Goal: Information Seeking & Learning: Find specific fact

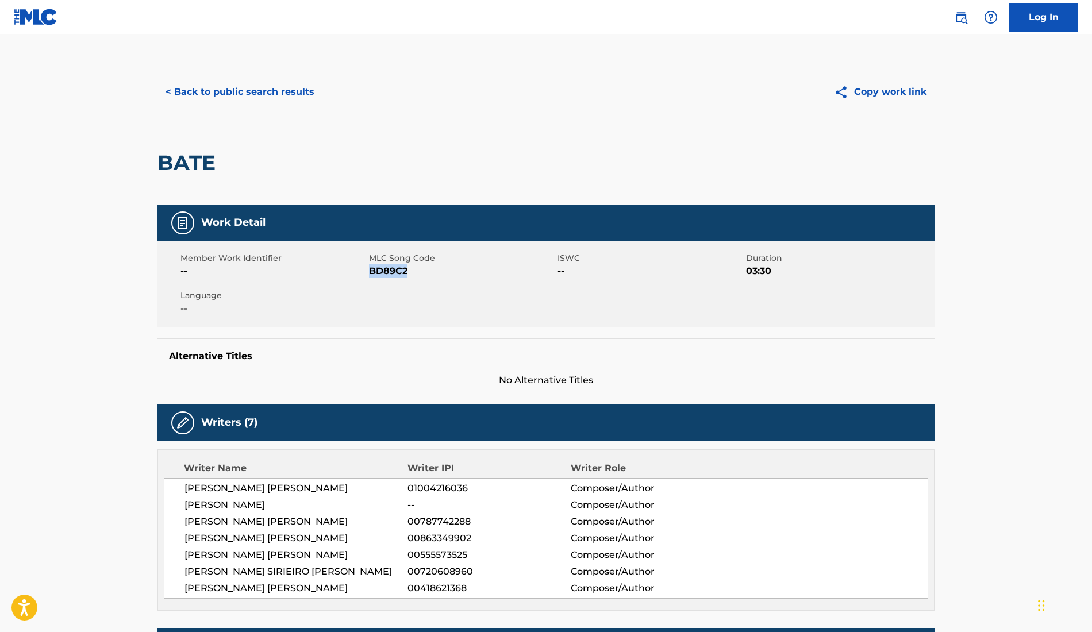
click at [276, 95] on button "< Back to public search results" at bounding box center [239, 92] width 165 height 29
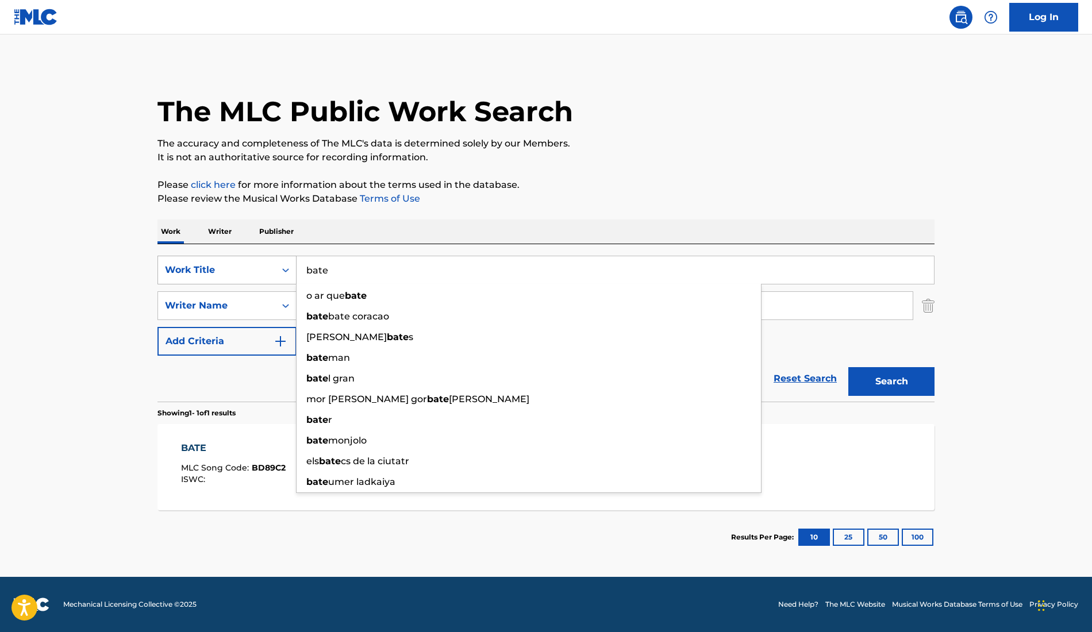
drag, startPoint x: 441, startPoint y: 276, endPoint x: 253, endPoint y: 274, distance: 187.9
click at [253, 273] on div "SearchWithCriteriaa1a45381-ab20-474a-94dd-6fc40f501601 Work Title bate o ar que…" at bounding box center [545, 270] width 777 height 29
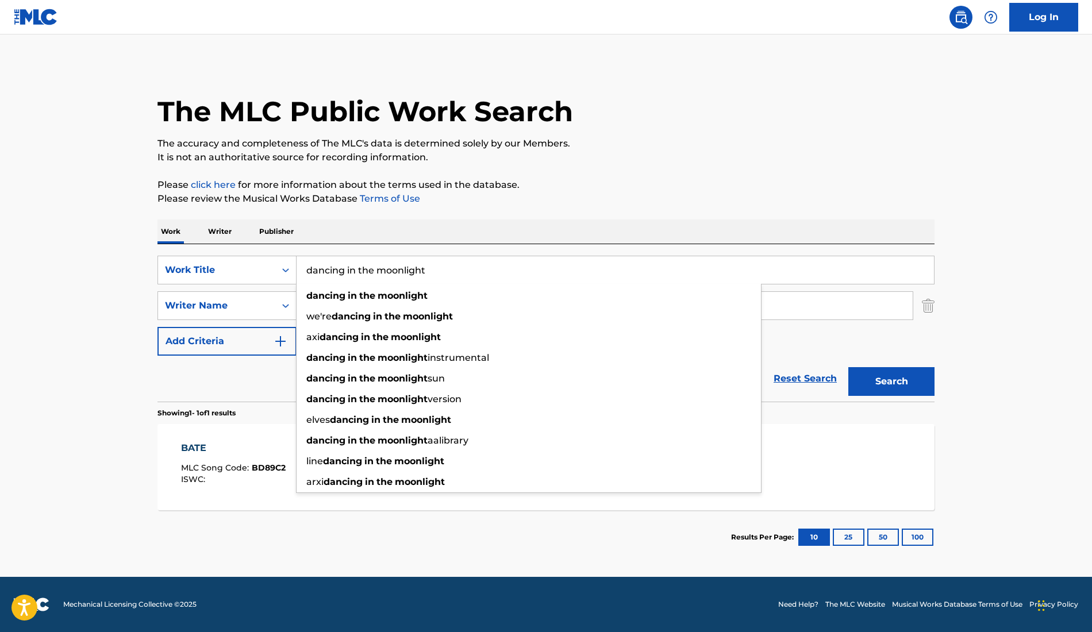
type input "dancing in the moonlight"
click at [524, 187] on p "Please click here for more information about the terms used in the database." at bounding box center [545, 185] width 777 height 14
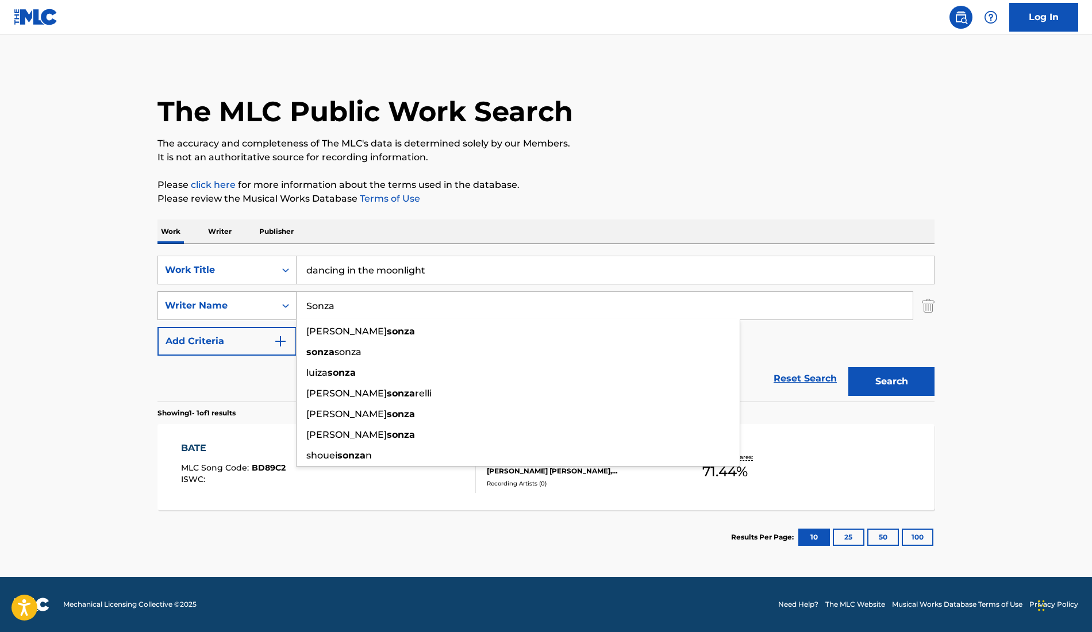
drag, startPoint x: 360, startPoint y: 314, endPoint x: 245, endPoint y: 297, distance: 116.8
click at [245, 297] on div "SearchWithCriteriad6a2aac7-db51-4e9e-ac7f-eada0ee9b2f8 Writer Name [PERSON_NAME…" at bounding box center [545, 305] width 777 height 29
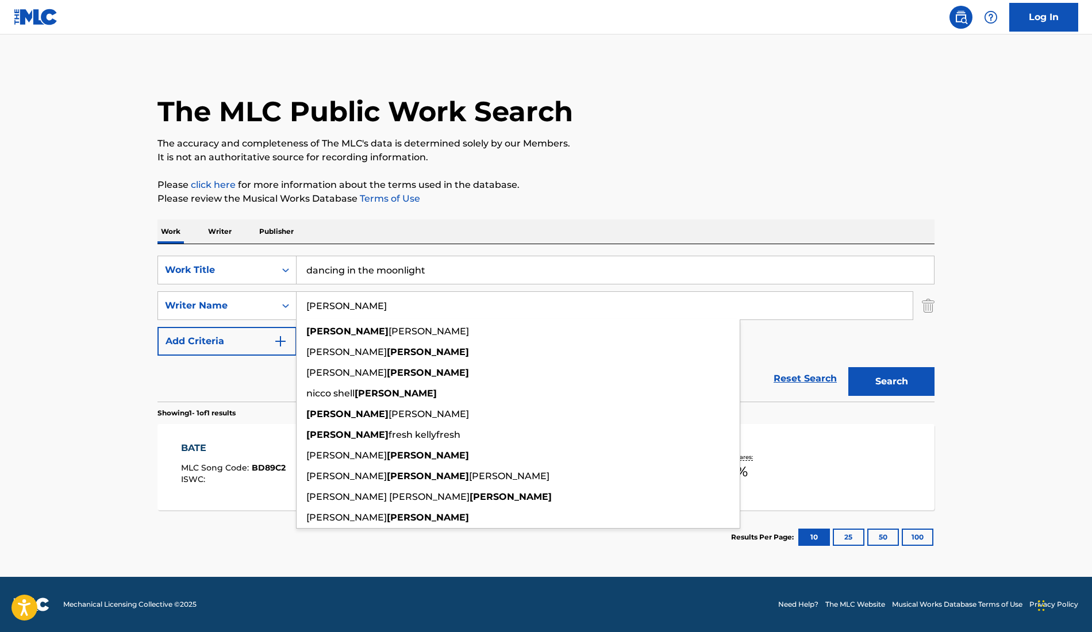
type input "[PERSON_NAME]"
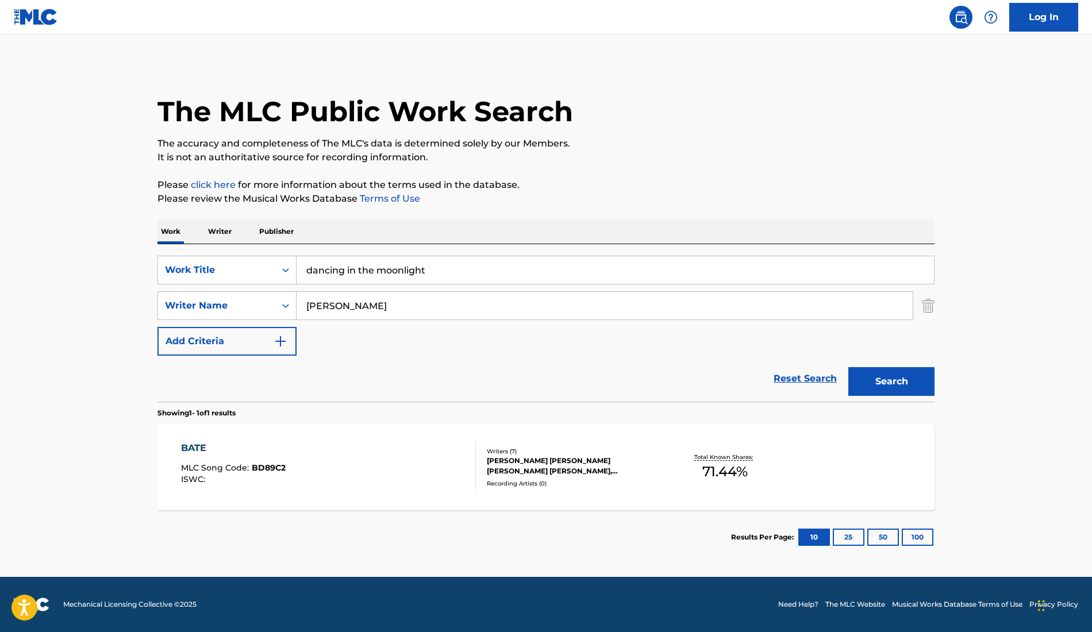
click at [897, 373] on button "Search" at bounding box center [891, 381] width 86 height 29
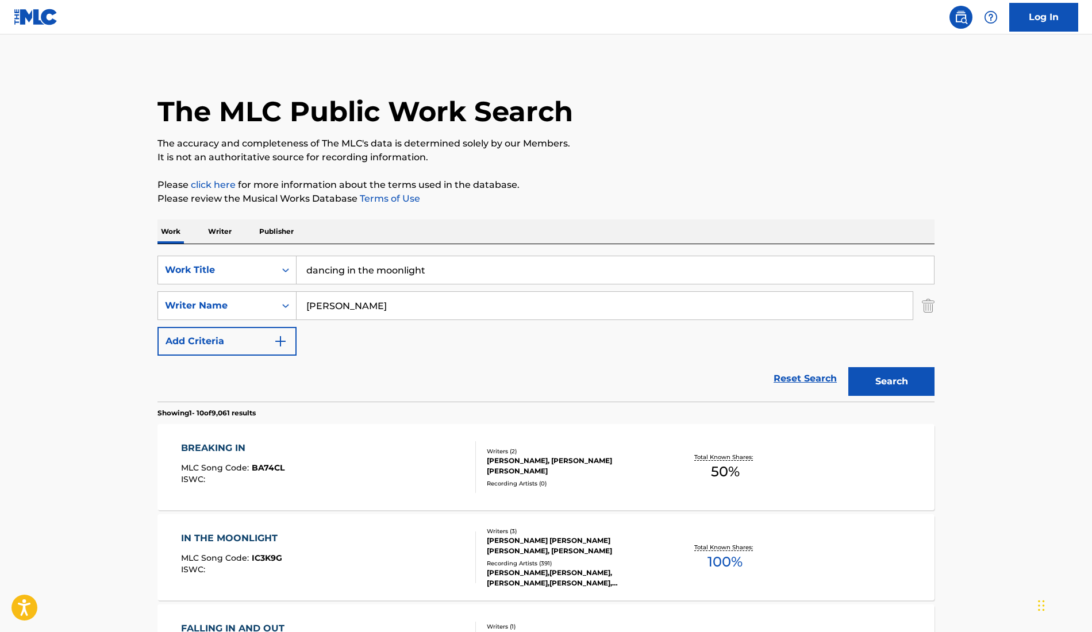
click at [663, 549] on div "Total Known Shares: 100 %" at bounding box center [724, 557] width 129 height 35
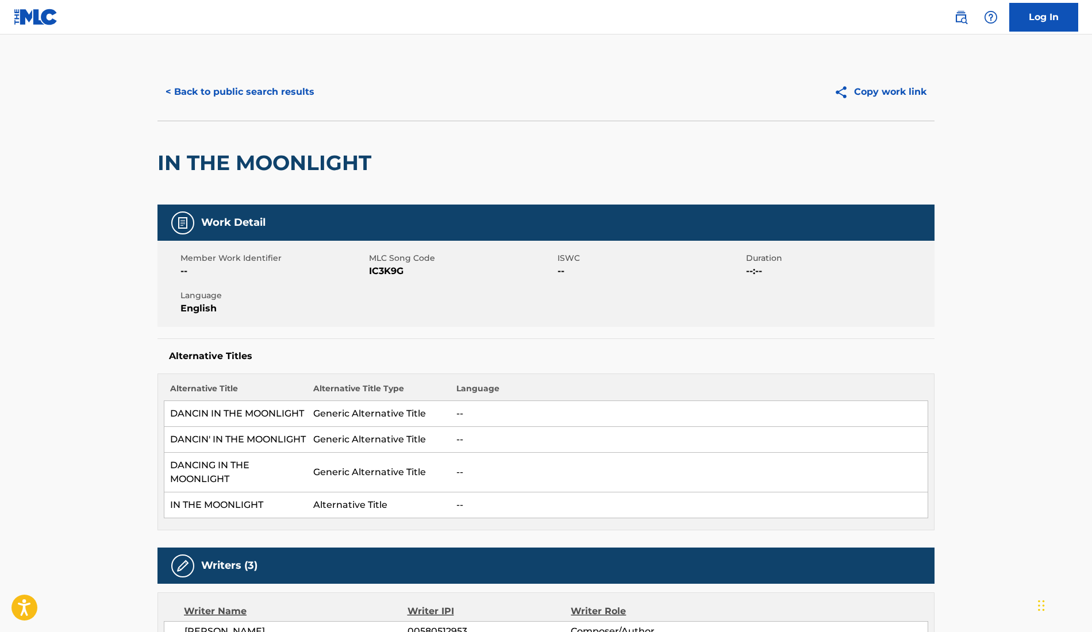
click at [188, 82] on button "< Back to public search results" at bounding box center [239, 92] width 165 height 29
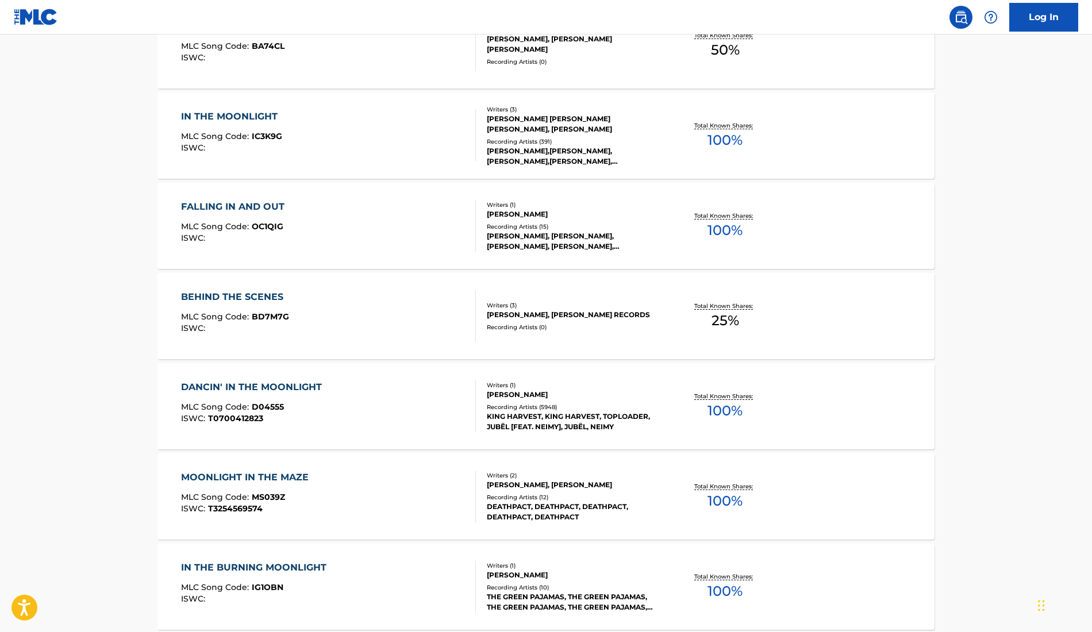
scroll to position [439, 0]
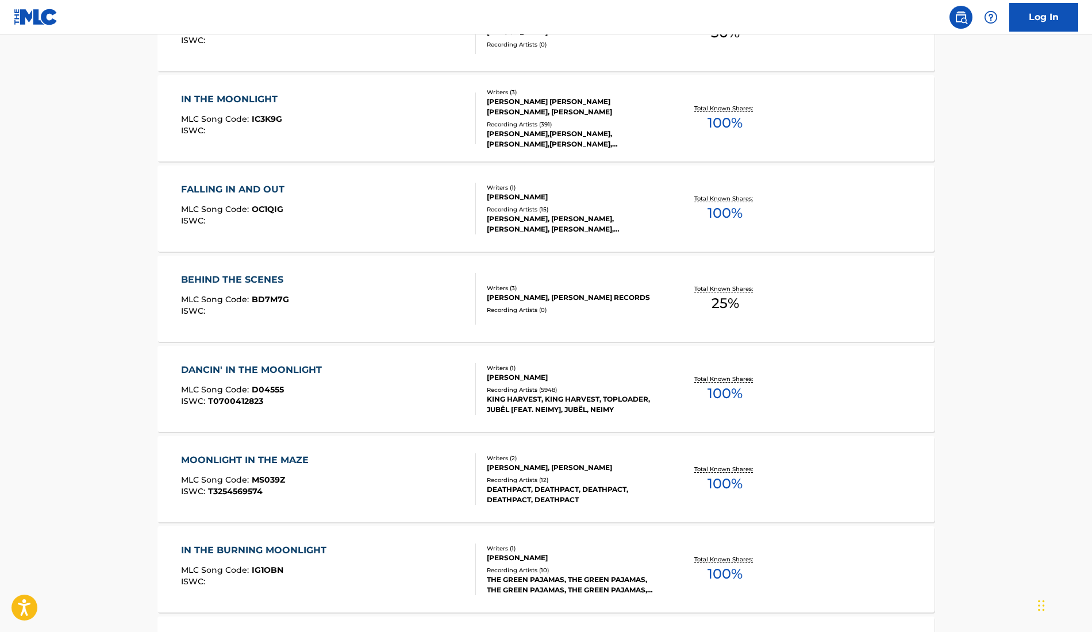
click at [554, 403] on div "KING HARVEST, KING HARVEST, TOPLOADER, JUBËL [FEAT. NEIMY], JUBËL, NEIMY" at bounding box center [574, 404] width 174 height 21
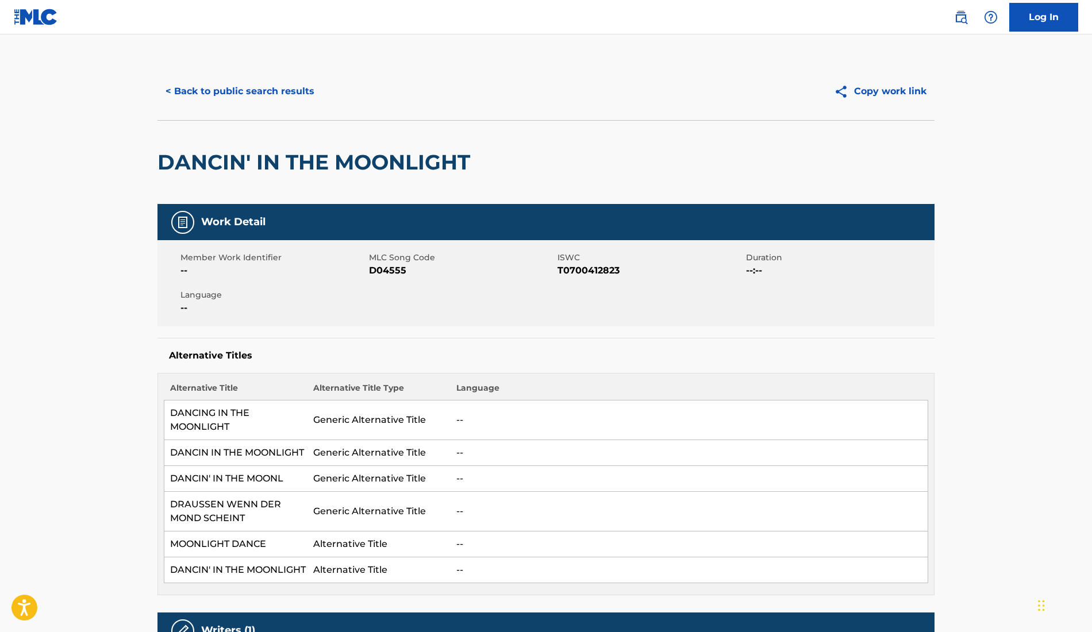
scroll to position [1, 0]
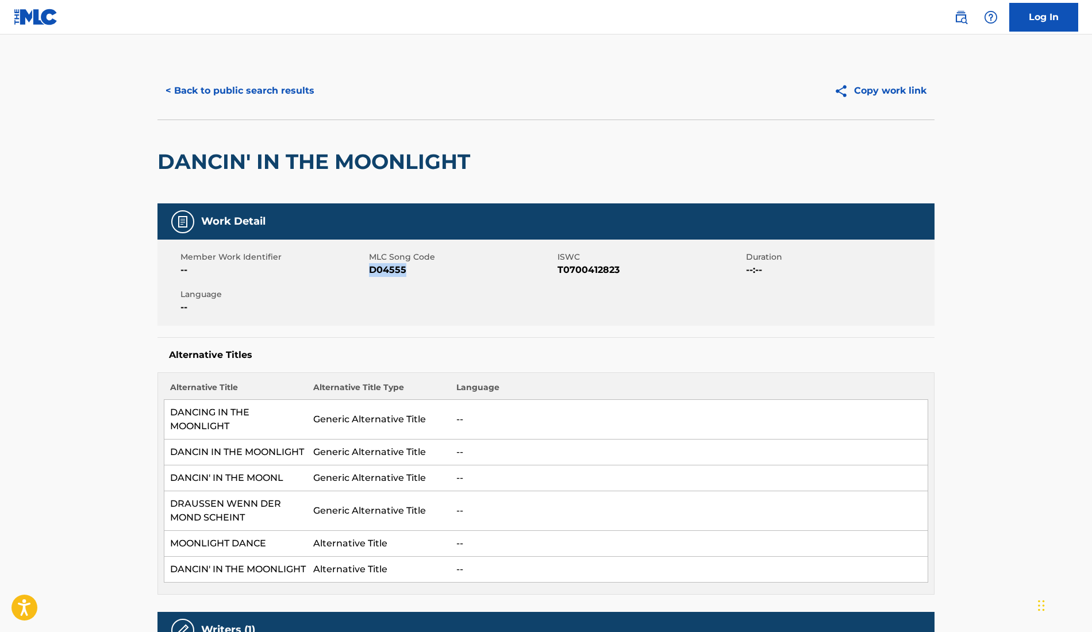
drag, startPoint x: 371, startPoint y: 269, endPoint x: 430, endPoint y: 270, distance: 59.2
click at [430, 270] on span "D04555" at bounding box center [462, 270] width 186 height 14
copy span "D04555"
